Goal: Task Accomplishment & Management: Complete application form

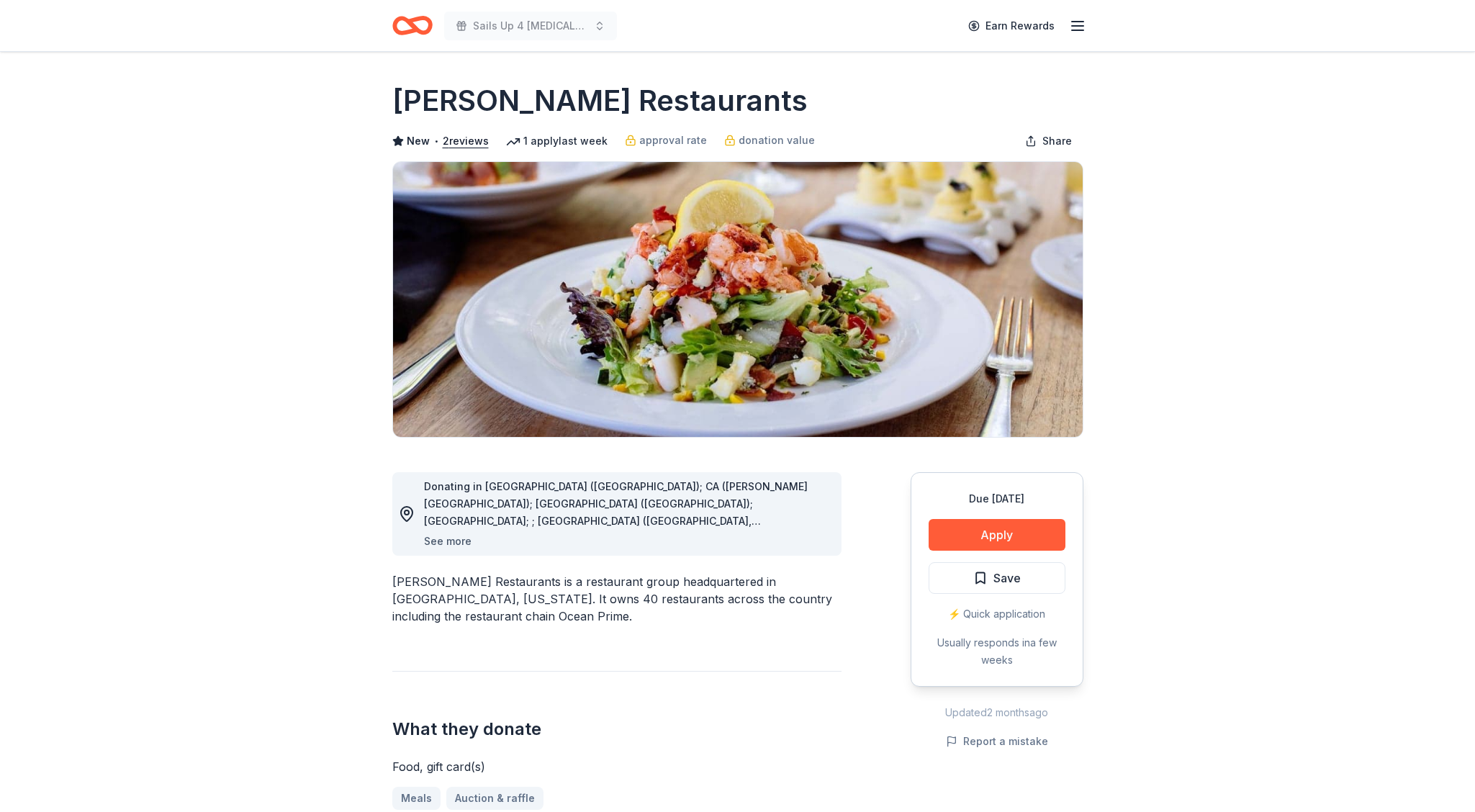
click at [437, 540] on button "See more" at bounding box center [448, 541] width 47 height 17
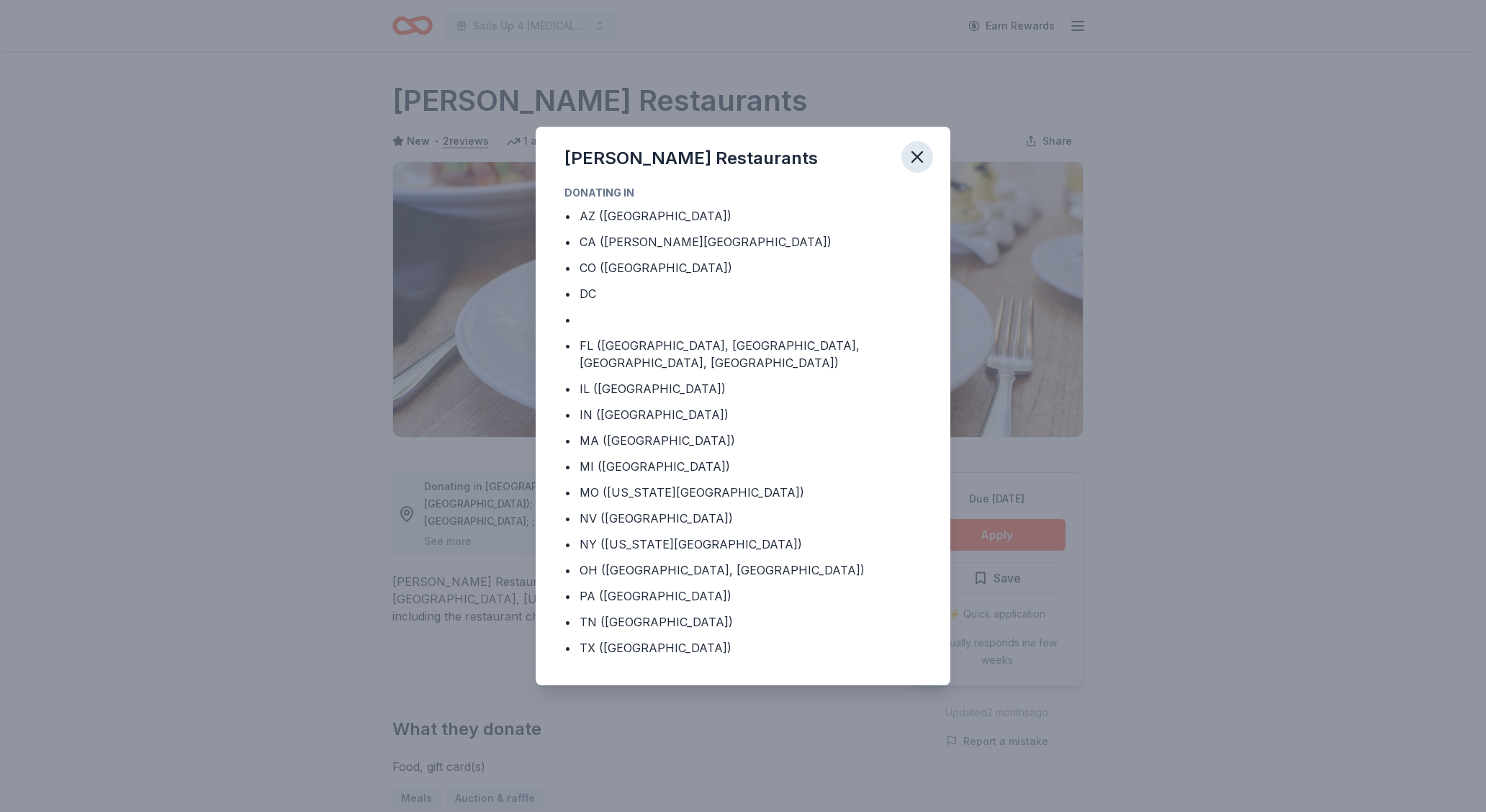
click at [919, 162] on icon "button" at bounding box center [917, 157] width 10 height 10
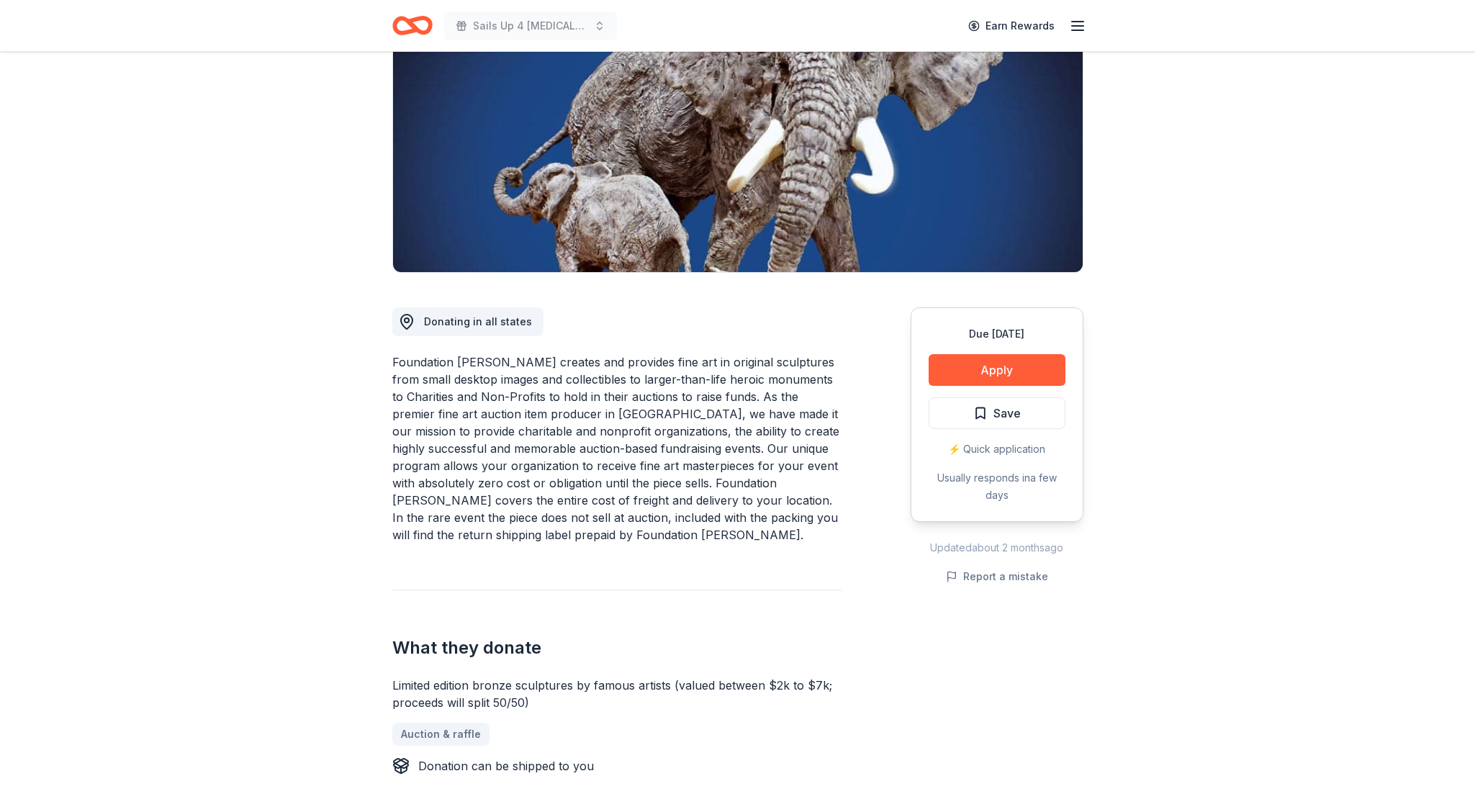
scroll to position [154, 0]
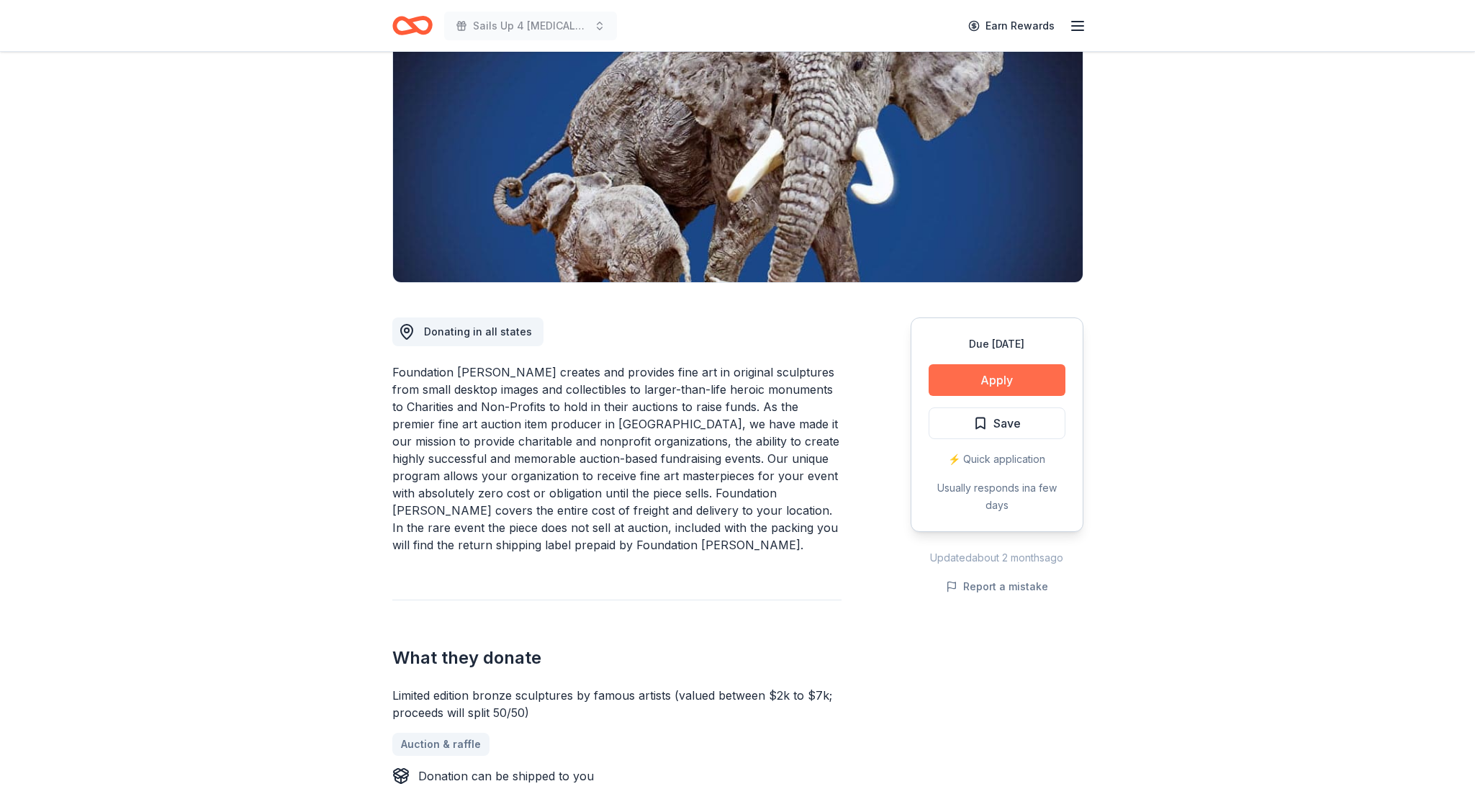
click at [1011, 377] on button "Apply" at bounding box center [997, 380] width 137 height 32
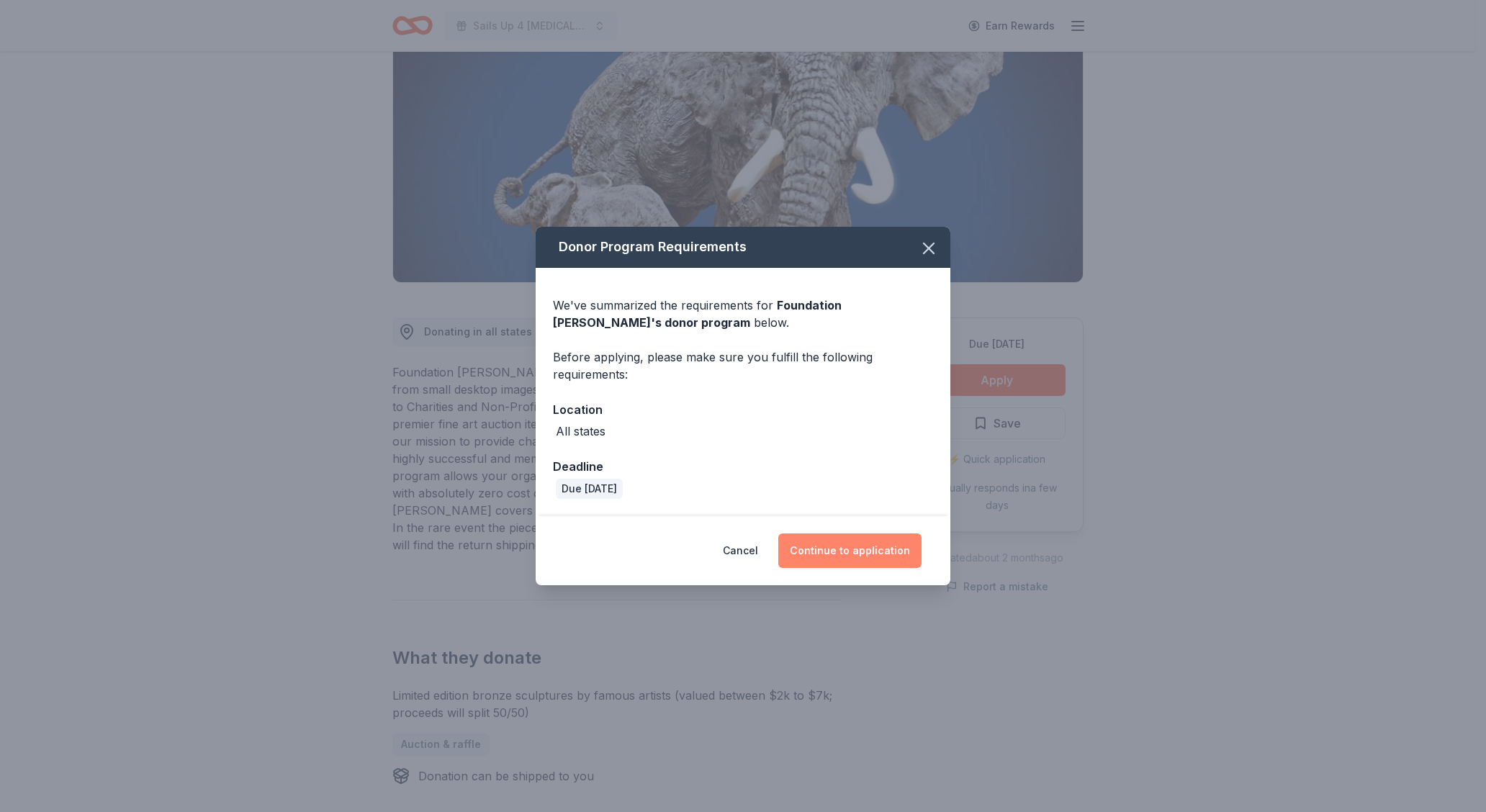
click at [869, 555] on button "Continue to application" at bounding box center [850, 550] width 143 height 35
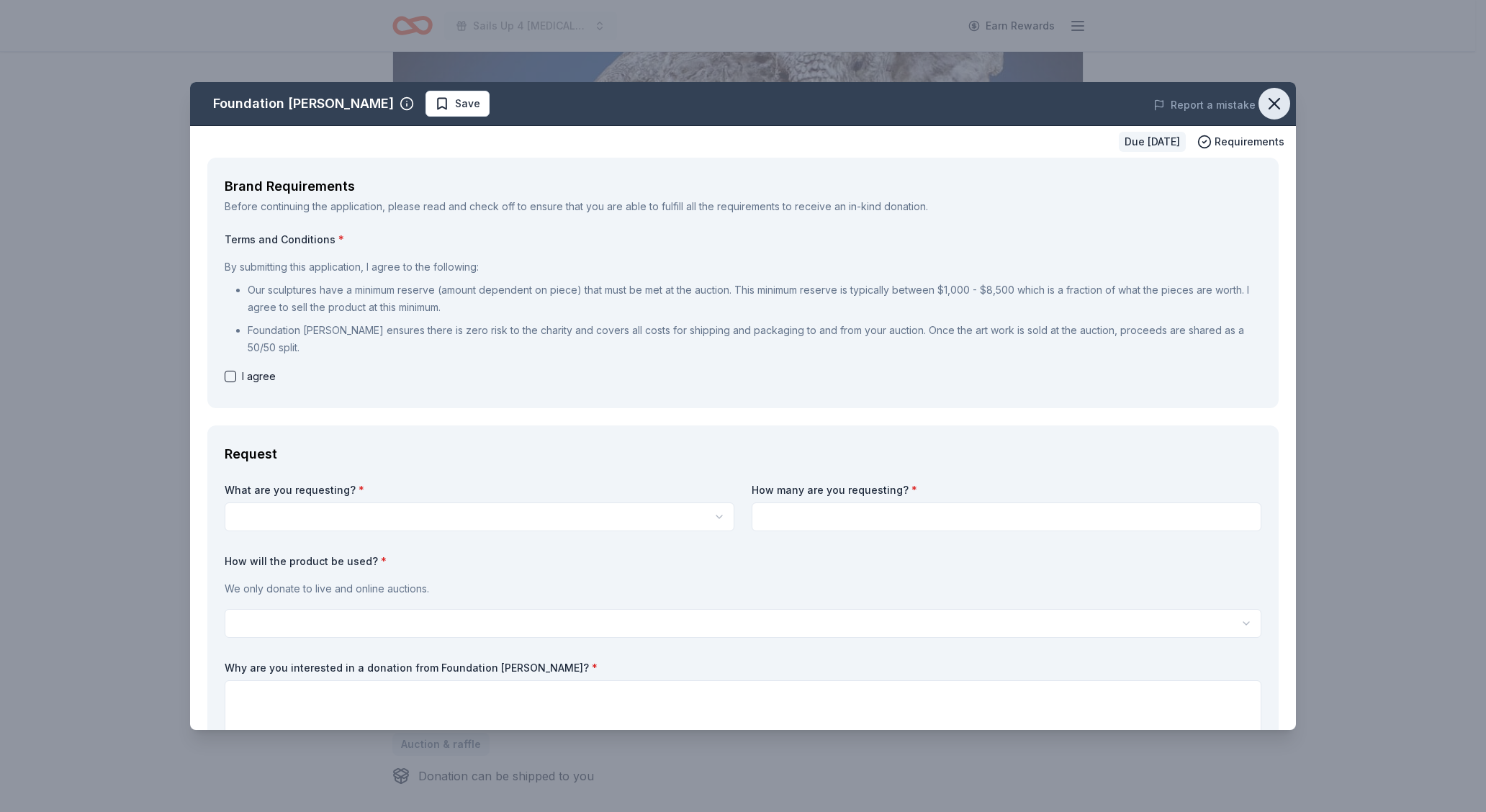
click at [1269, 100] on icon "button" at bounding box center [1274, 104] width 10 height 10
click at [1264, 104] on icon "button" at bounding box center [1274, 104] width 20 height 20
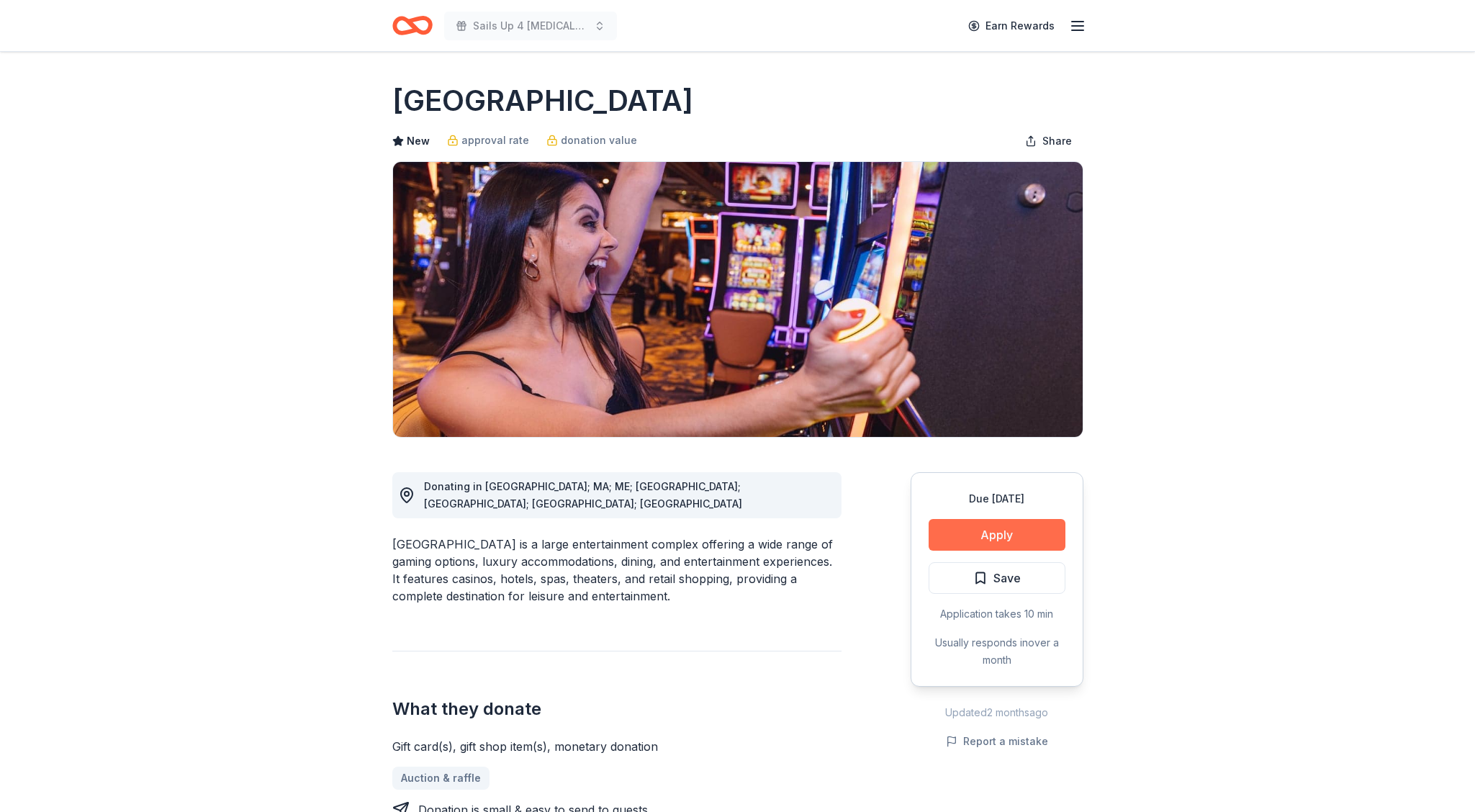
click at [961, 533] on button "Apply" at bounding box center [997, 535] width 137 height 32
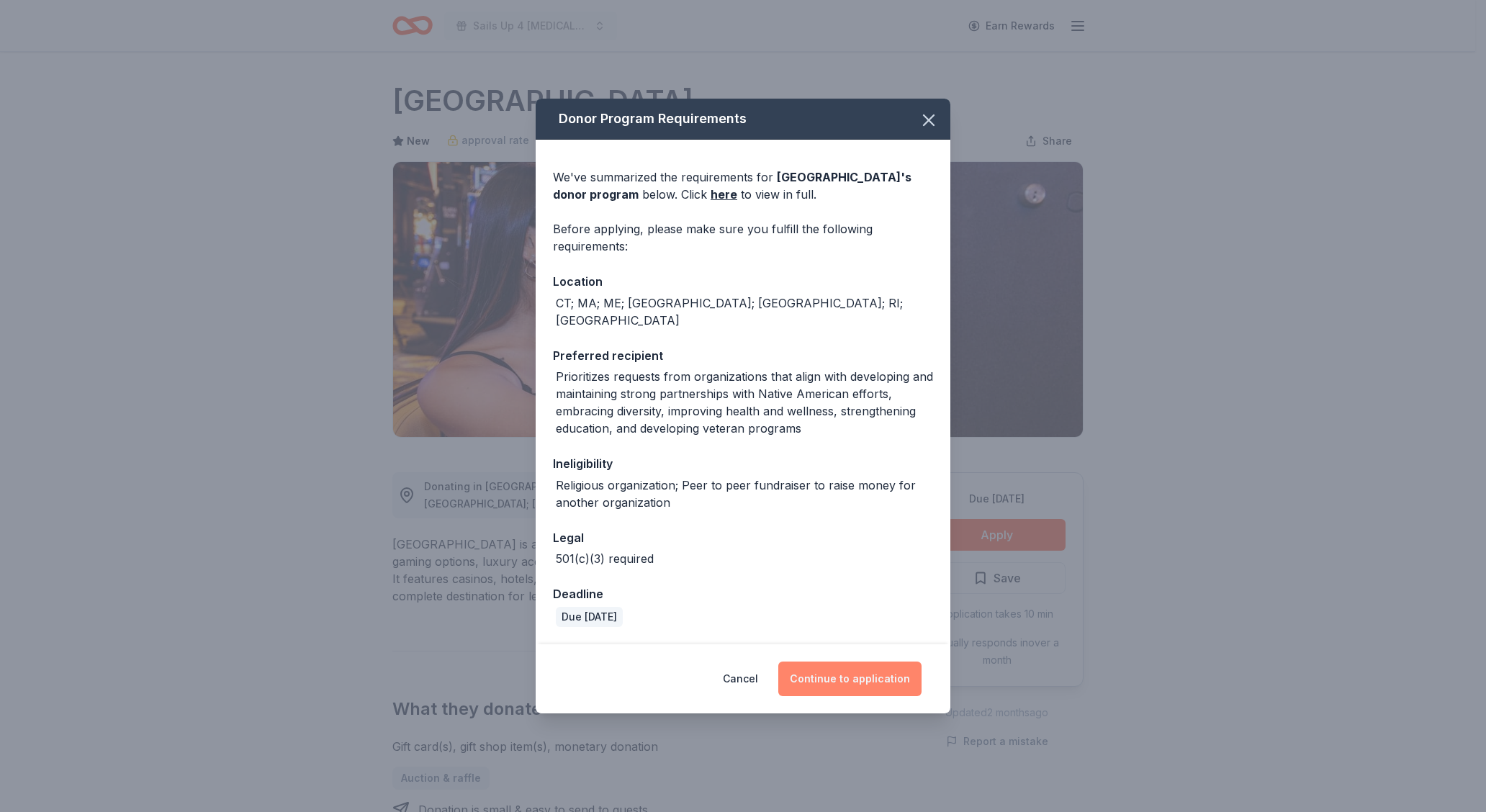
click at [856, 663] on button "Continue to application" at bounding box center [850, 678] width 143 height 35
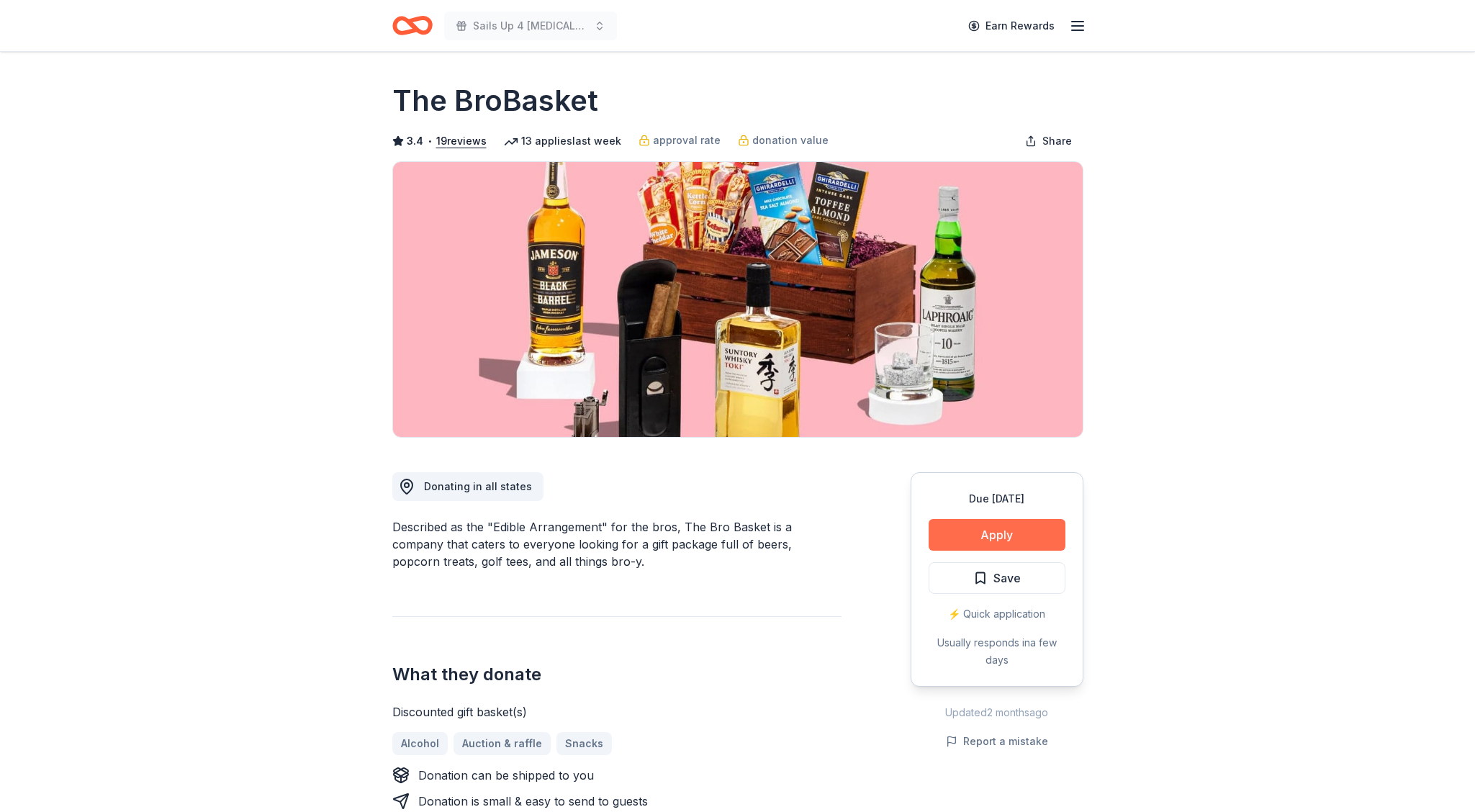
click at [993, 524] on button "Apply" at bounding box center [997, 535] width 137 height 32
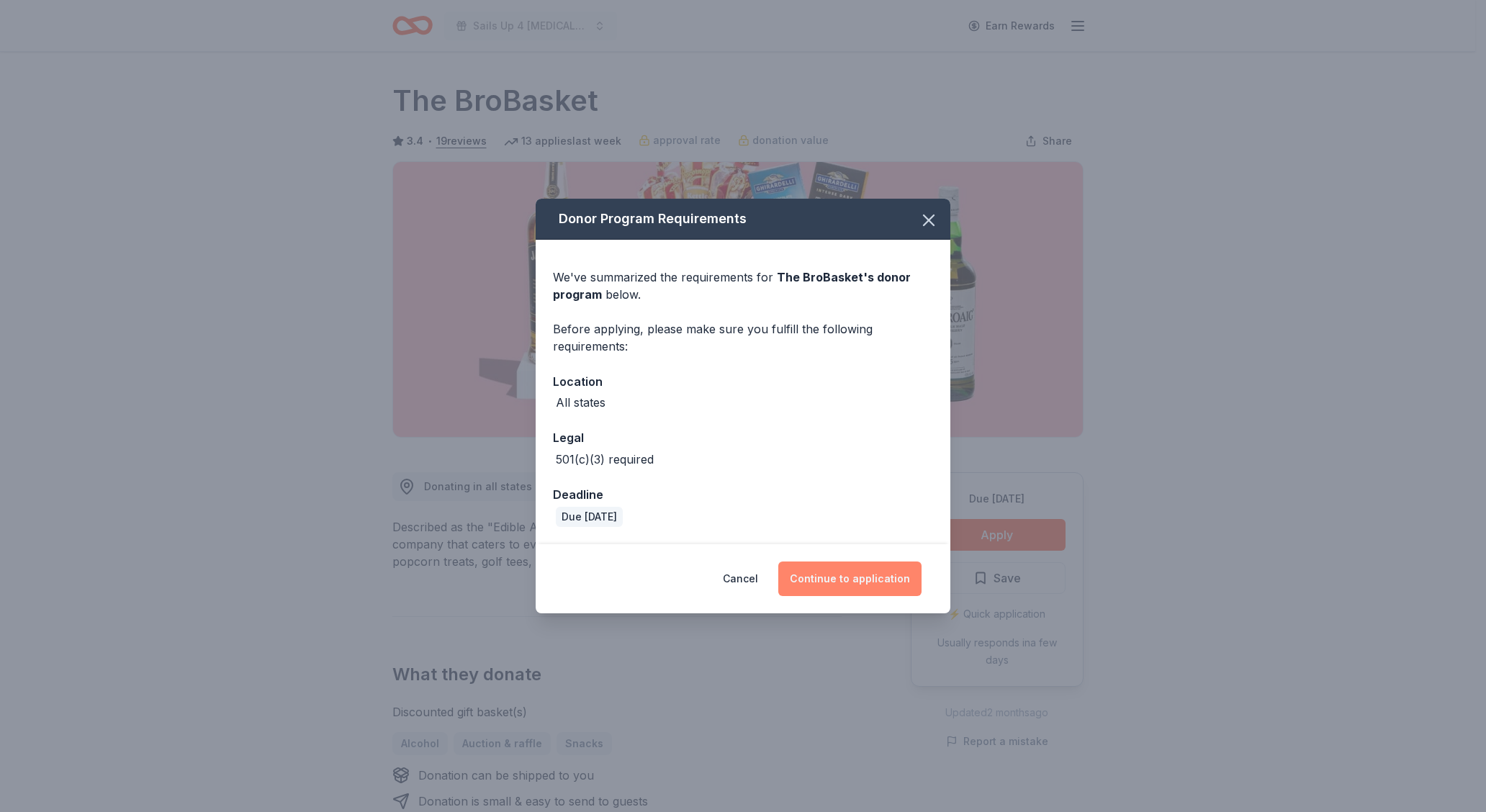
click at [866, 579] on button "Continue to application" at bounding box center [850, 578] width 143 height 35
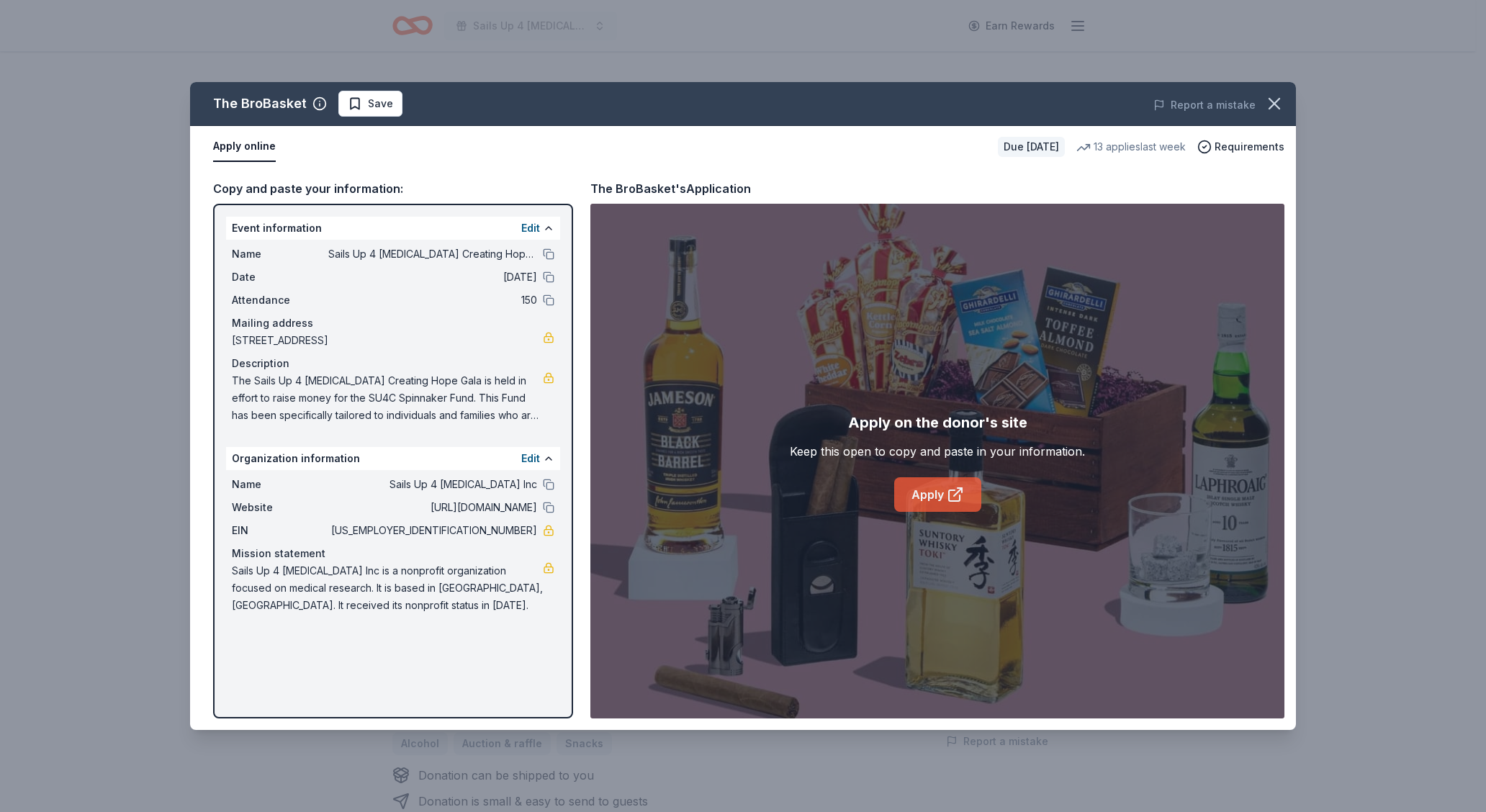
click at [929, 495] on link "Apply" at bounding box center [937, 494] width 87 height 35
click at [923, 491] on link "Apply" at bounding box center [937, 494] width 87 height 35
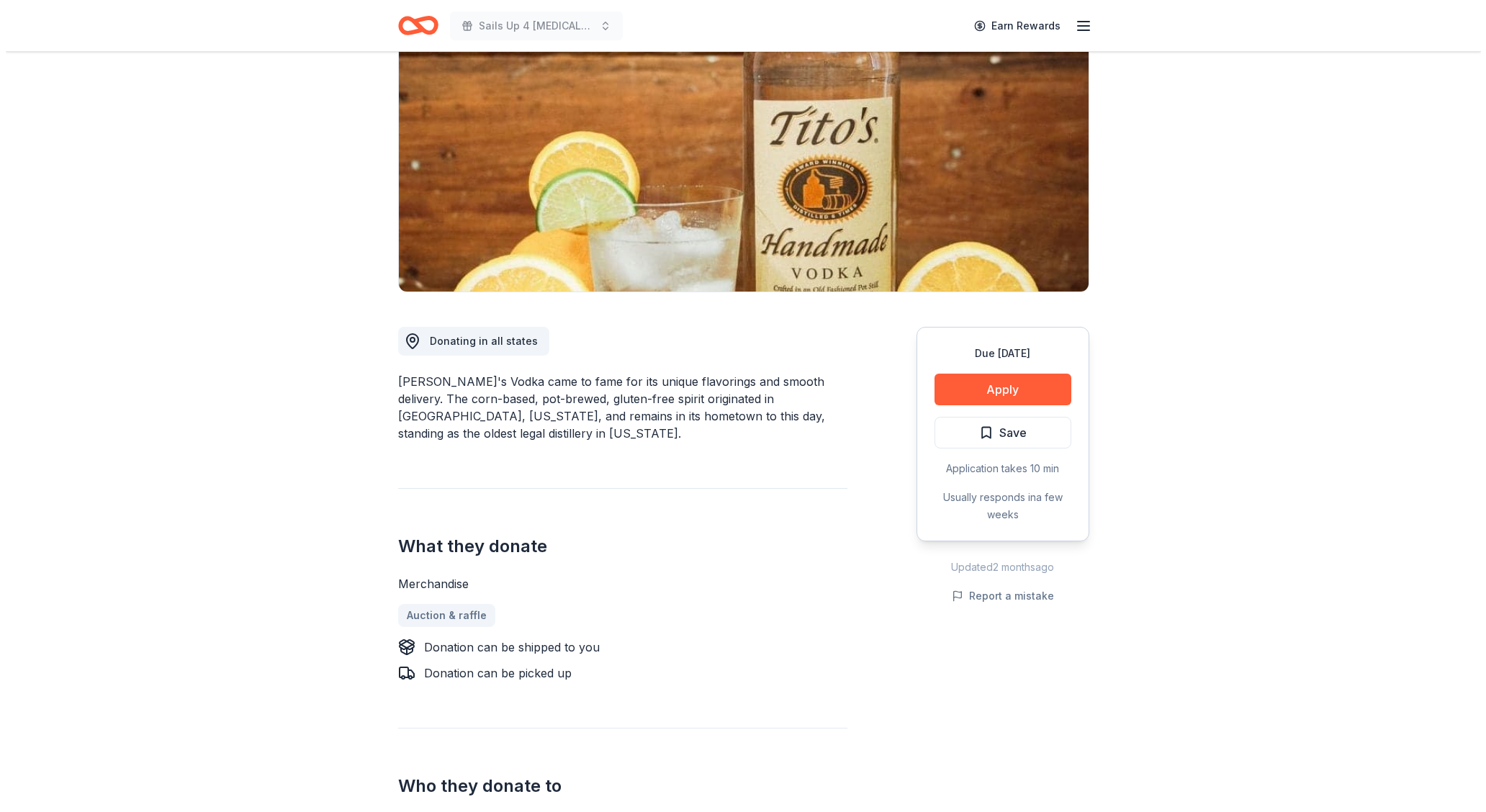
scroll to position [135, 0]
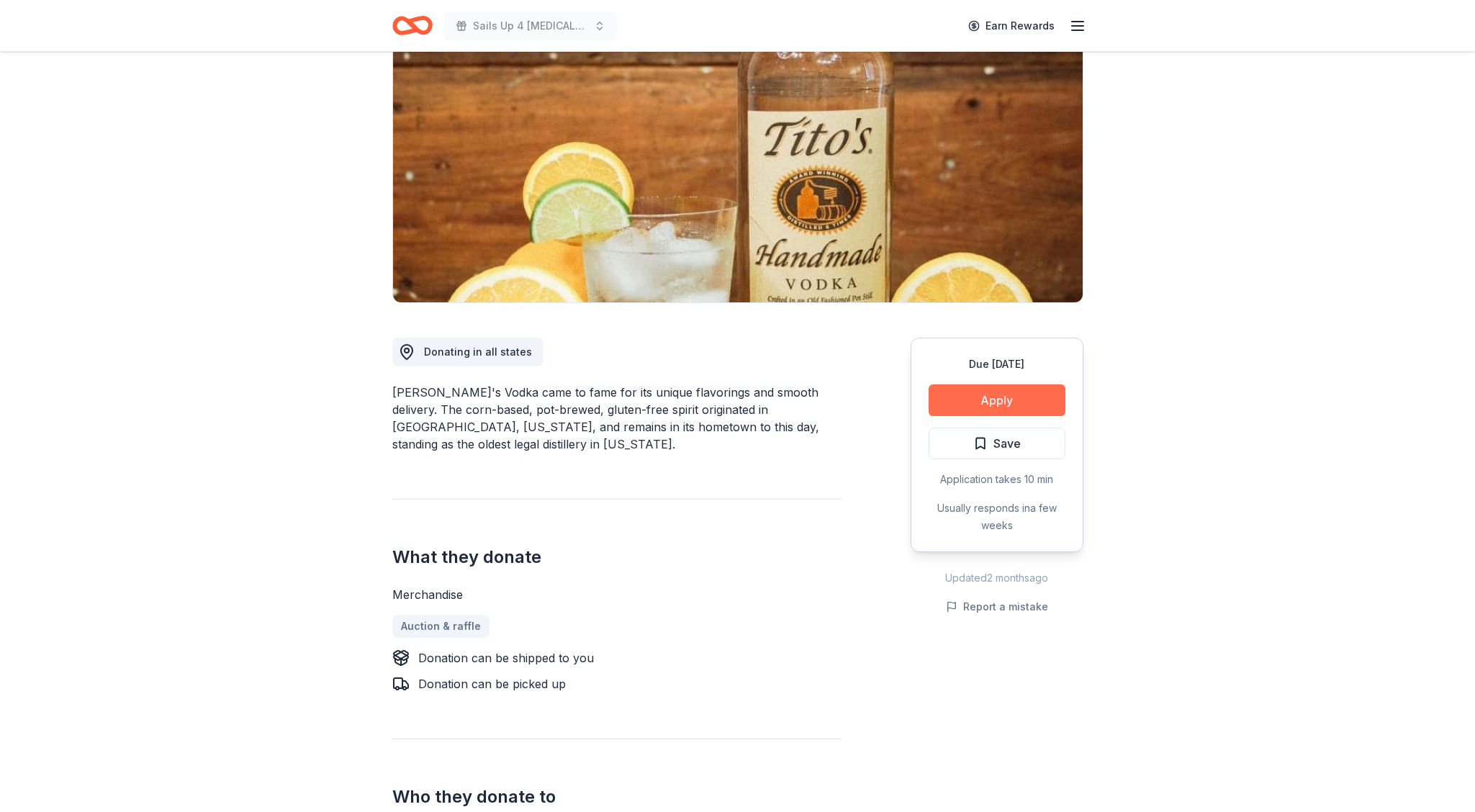
click at [1019, 401] on button "Apply" at bounding box center [997, 401] width 137 height 32
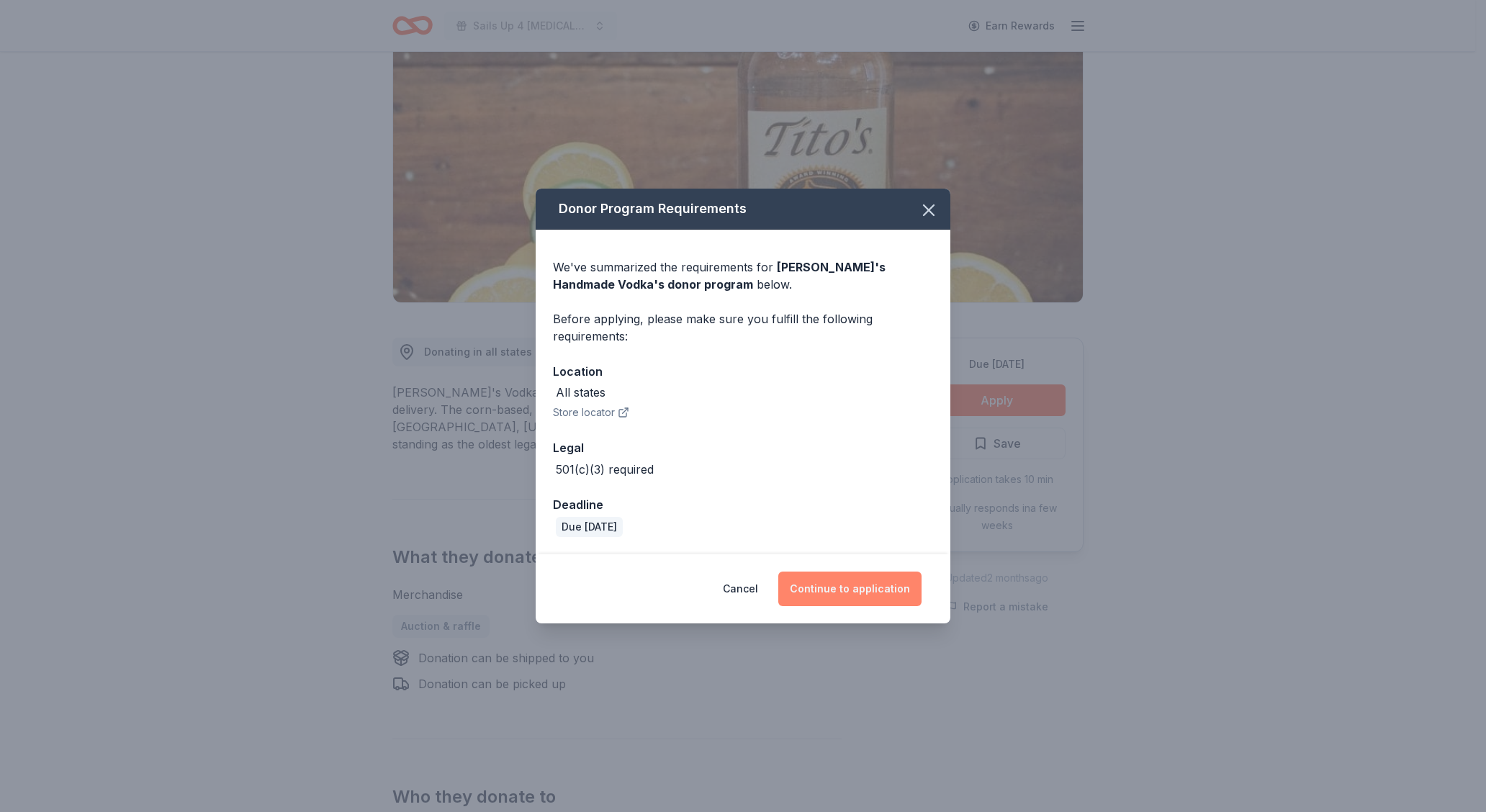
click at [865, 583] on button "Continue to application" at bounding box center [850, 589] width 143 height 35
